Goal: Navigation & Orientation: Find specific page/section

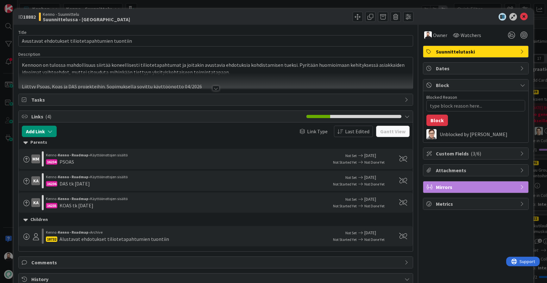
click at [3, 177] on div "ID 18882 Kenno - Suunnittelu Suunnittelussa - Rautalangat Title 48 / 128 Avusta…" at bounding box center [273, 141] width 547 height 283
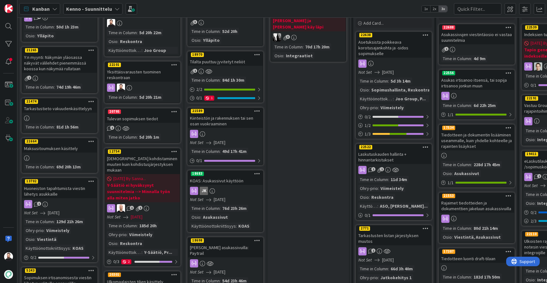
scroll to position [68, 1]
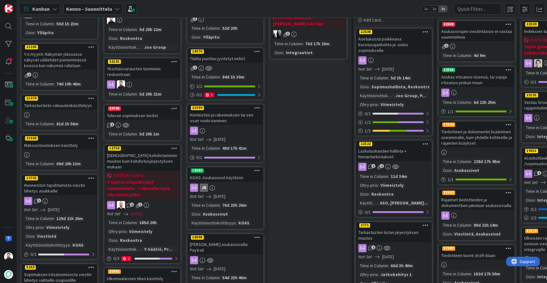
click at [148, 112] on div "Tulevan sopimuksen tiedot" at bounding box center [142, 115] width 75 height 8
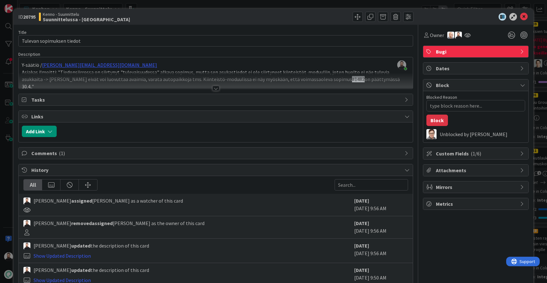
click at [215, 87] on div at bounding box center [215, 88] width 7 height 5
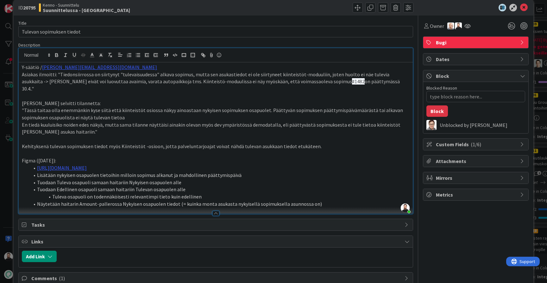
scroll to position [8, 0]
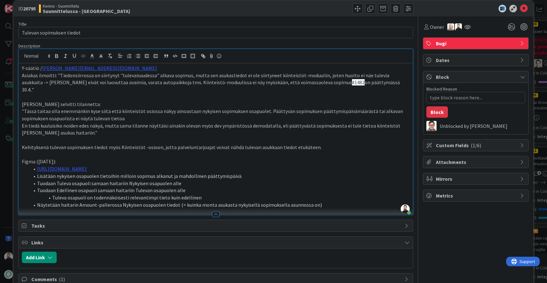
click at [9, 179] on div "ID 20795 Kenno - Suunnittelu Suunnittelussa - Rautalangat Title 25 / 128 Tuleva…" at bounding box center [273, 141] width 547 height 283
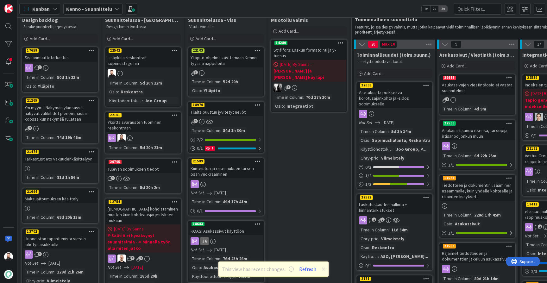
scroll to position [15, 0]
click at [358, 186] on div "1 / 3" at bounding box center [394, 184] width 75 height 8
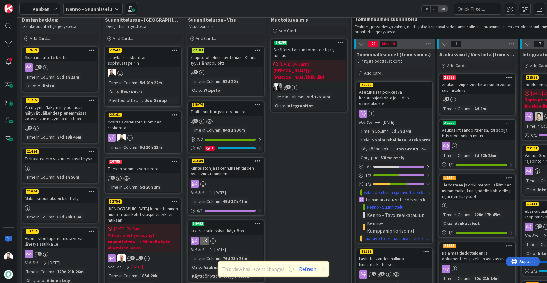
click at [137, 165] on div "Tulevan sopimuksen tiedot" at bounding box center [143, 169] width 75 height 8
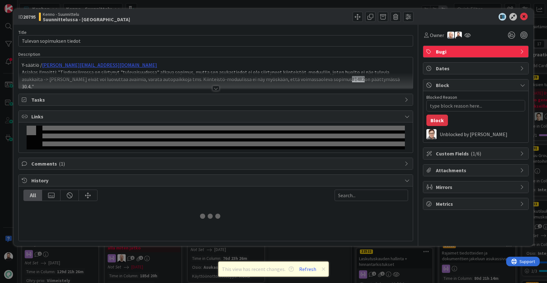
type textarea "x"
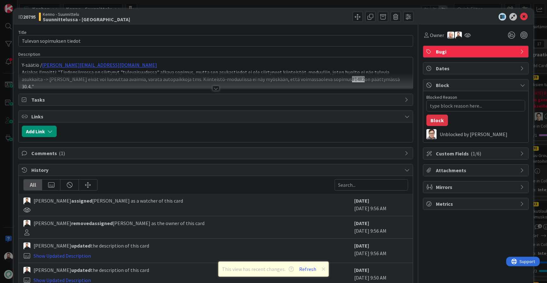
click at [217, 87] on div at bounding box center [215, 88] width 7 height 5
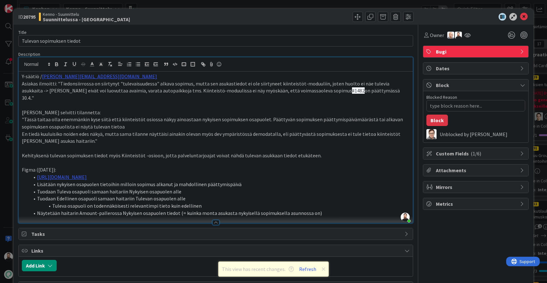
scroll to position [13, 0]
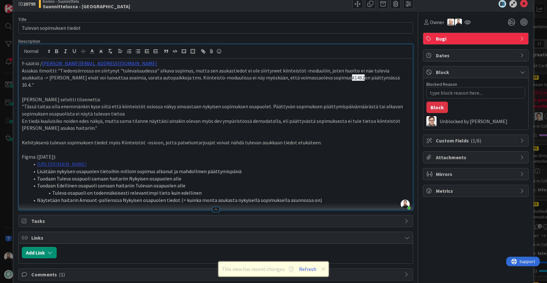
click at [87, 161] on link "[URL][DOMAIN_NAME]" at bounding box center [62, 164] width 50 height 6
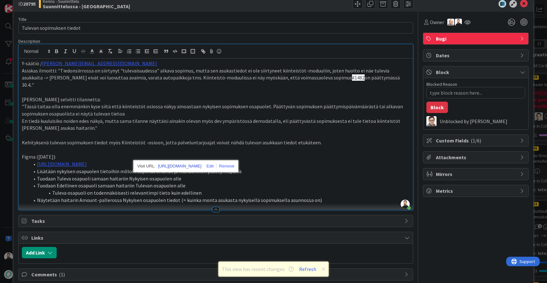
click at [195, 168] on link "[URL][DOMAIN_NAME]" at bounding box center [179, 166] width 43 height 8
click at [8, 169] on div "ID 20795 Kenno - Suunnittelu Suunnittelussa - Rautalangat Title 25 / 128 Tuleva…" at bounding box center [273, 141] width 547 height 283
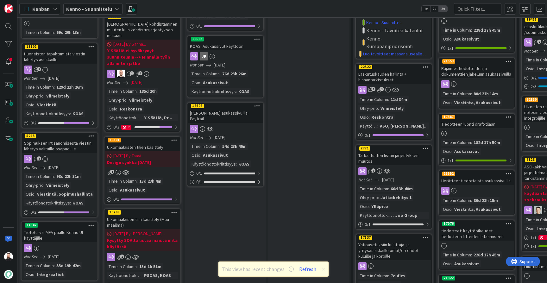
scroll to position [200, 0]
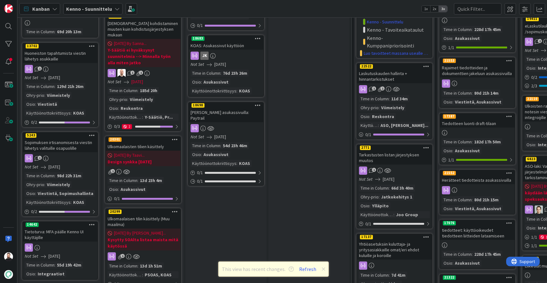
click at [129, 142] on div "Ulkomaalaisten tilien käsittely" at bounding box center [143, 146] width 75 height 8
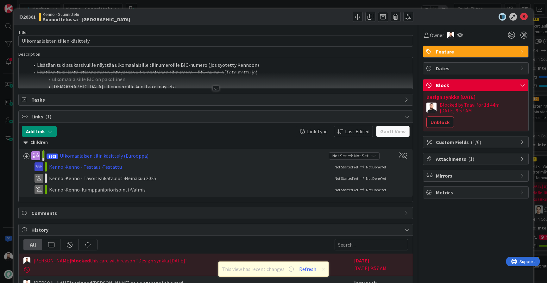
click at [217, 87] on div at bounding box center [215, 88] width 7 height 5
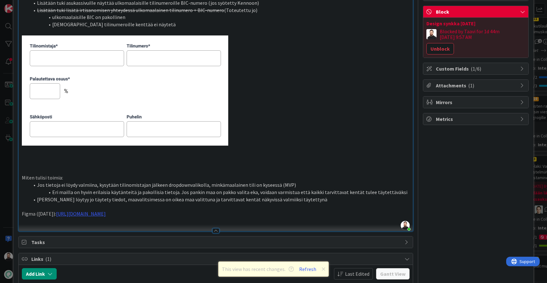
scroll to position [65, 0]
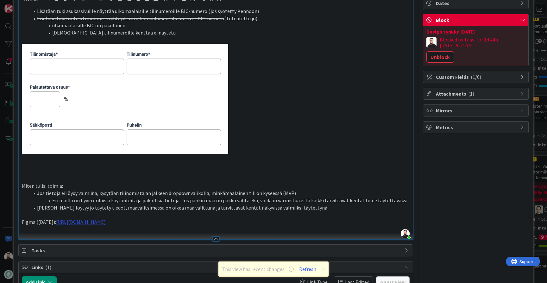
click at [106, 219] on link "[URL][DOMAIN_NAME]" at bounding box center [81, 222] width 50 height 6
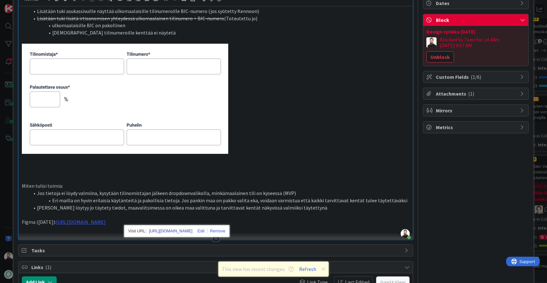
click at [185, 233] on link "[URL][DOMAIN_NAME]" at bounding box center [170, 231] width 43 height 8
click at [106, 220] on link "[URL][DOMAIN_NAME]" at bounding box center [81, 222] width 50 height 6
click at [177, 233] on link "[URL][DOMAIN_NAME]" at bounding box center [170, 231] width 43 height 8
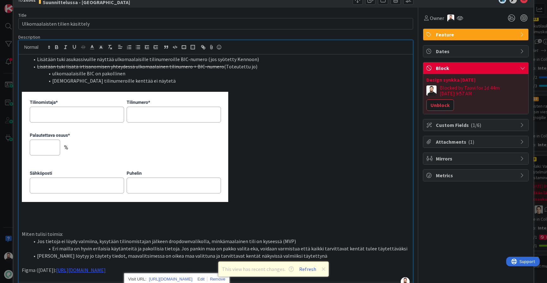
scroll to position [0, 0]
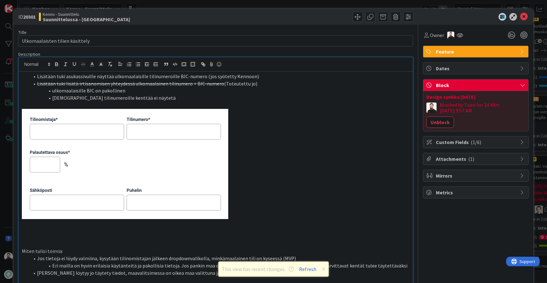
click at [8, 157] on div "ID 20301 Kenno - Suunnittelu Suunnittelussa - Rautalangat Title 31 / 128 Ulkoma…" at bounding box center [273, 141] width 547 height 283
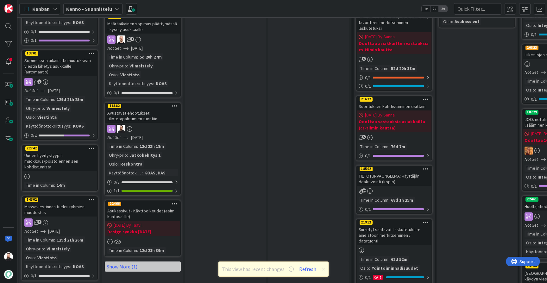
scroll to position [583, 0]
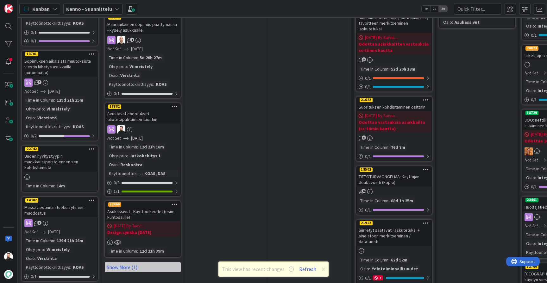
click at [146, 207] on div "Asukassivut - Käyttöoikeudet (esim. kuntosalille)" at bounding box center [142, 214] width 75 height 14
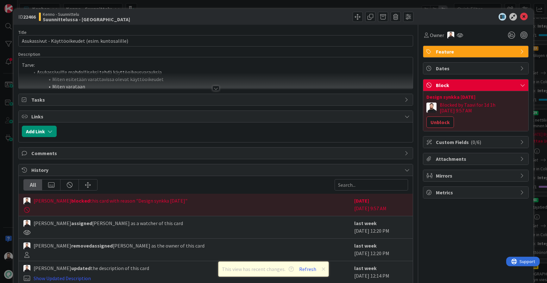
click at [217, 90] on div at bounding box center [215, 88] width 7 height 5
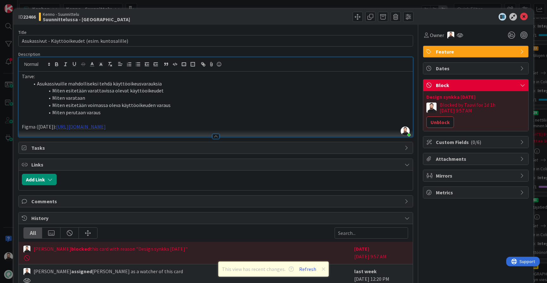
click at [106, 126] on link "[URL][DOMAIN_NAME]" at bounding box center [81, 126] width 50 height 6
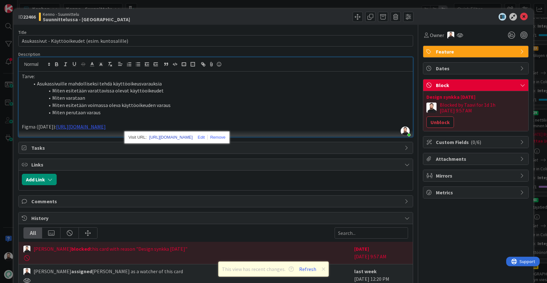
click at [179, 136] on link "[URL][DOMAIN_NAME]" at bounding box center [170, 137] width 43 height 8
click at [9, 163] on div "ID 22466 Kenno - Suunnittelu Suunnittelussa - Rautalangat Title 49 / 128 Asukas…" at bounding box center [273, 141] width 547 height 283
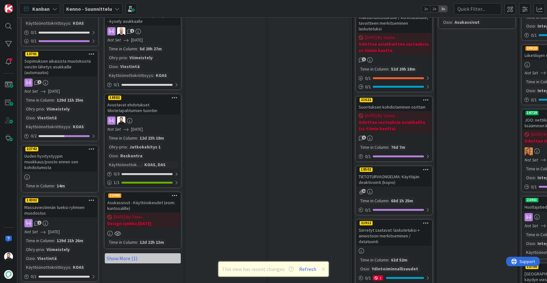
scroll to position [541, 1]
